Goal: Ask a question

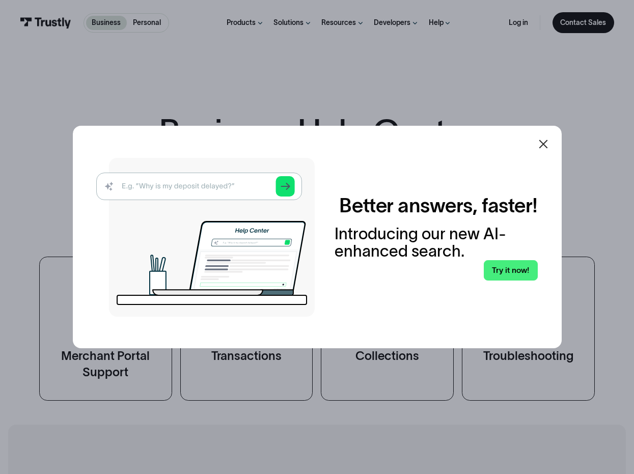
click at [546, 140] on icon at bounding box center [543, 144] width 12 height 12
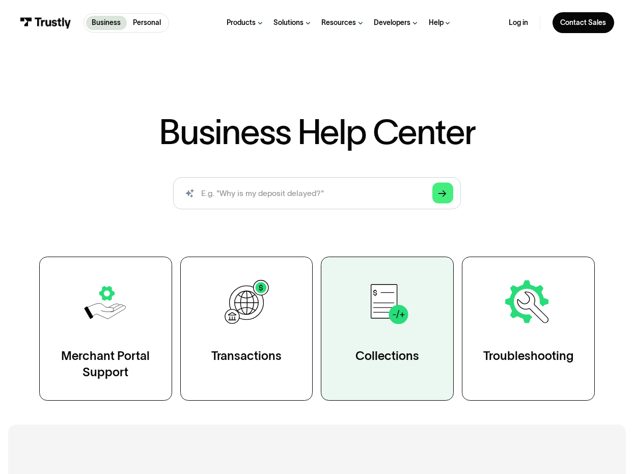
scroll to position [95, 0]
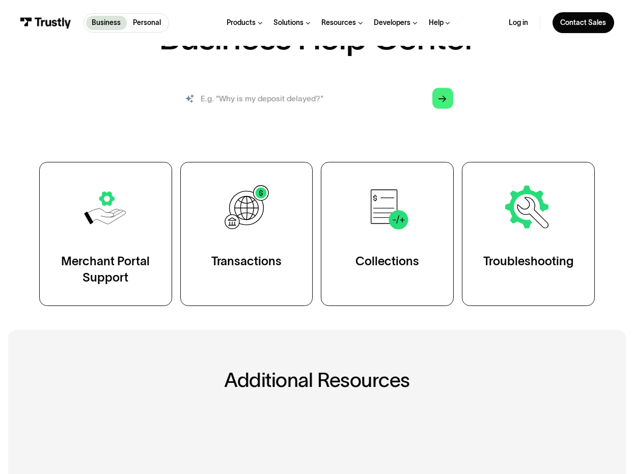
click at [277, 107] on input "search" at bounding box center [317, 98] width 288 height 32
type input "s"
type input "sla"
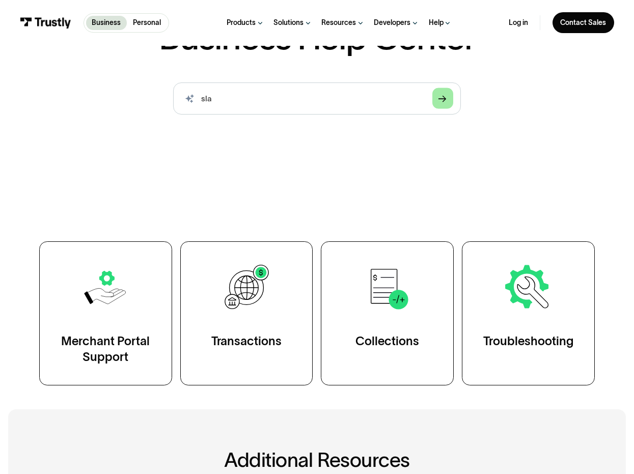
click at [432, 102] on link "Arrow Right" at bounding box center [442, 98] width 21 height 21
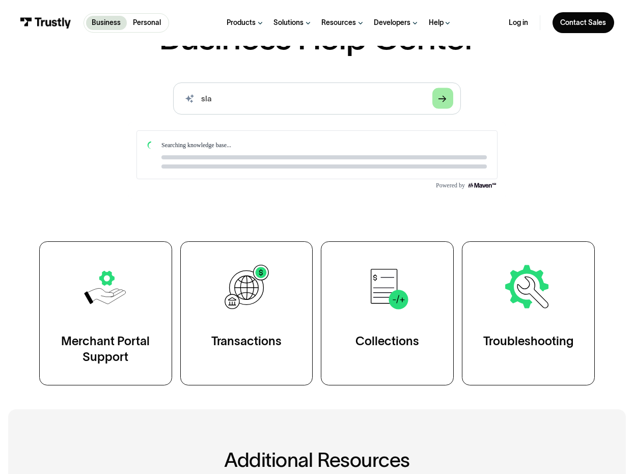
scroll to position [0, 0]
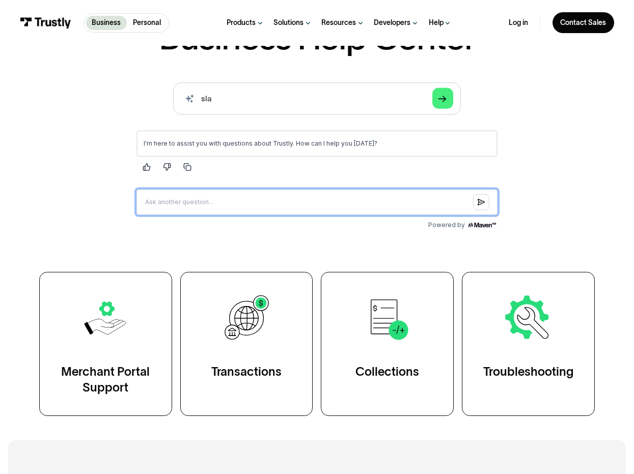
click at [285, 202] on input "Question box" at bounding box center [316, 201] width 361 height 25
type input "SLA"
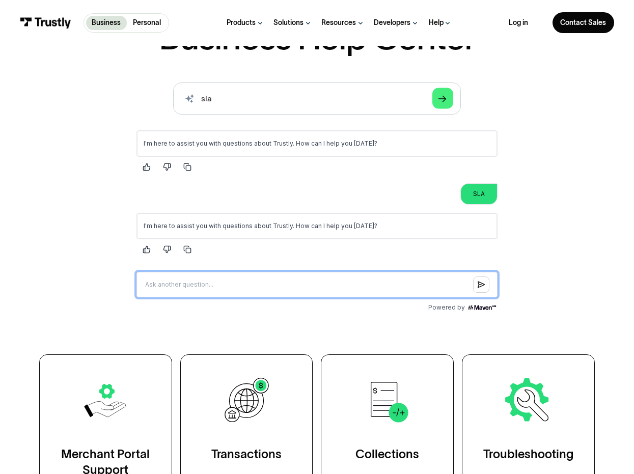
click at [224, 282] on input "Question box" at bounding box center [316, 284] width 361 height 25
type input "Where can I find Trustly's sla?"
